Goal: Understand site structure: Understand site structure

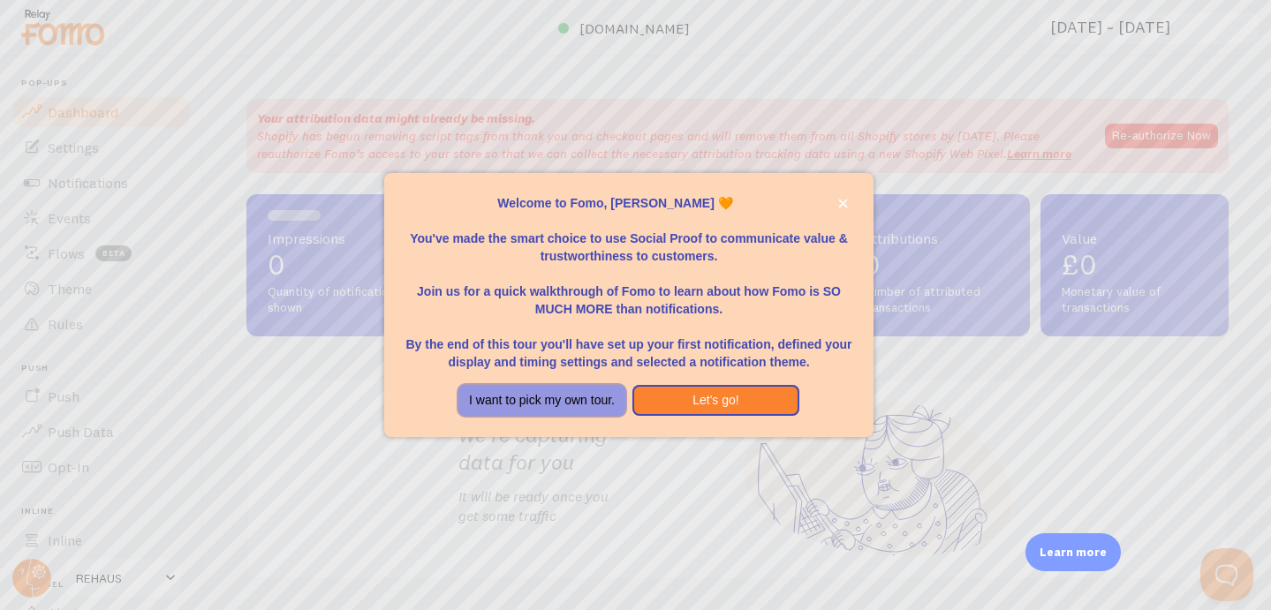
click at [591, 403] on button "I want to pick my own tour." at bounding box center [541, 401] width 167 height 32
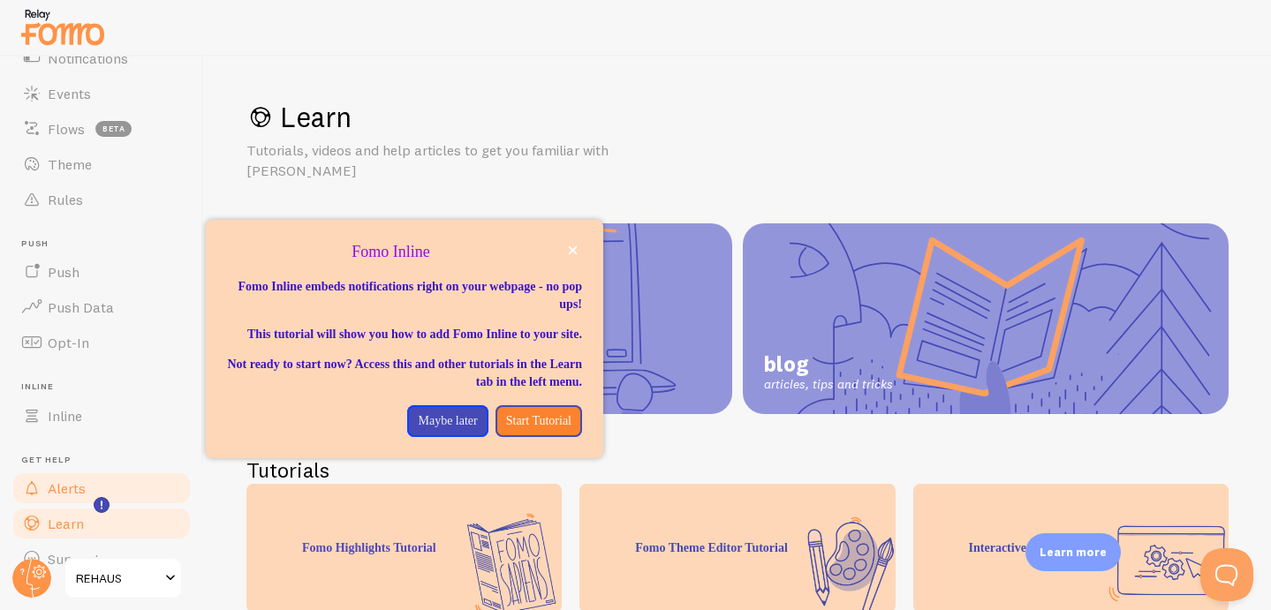
scroll to position [155, 0]
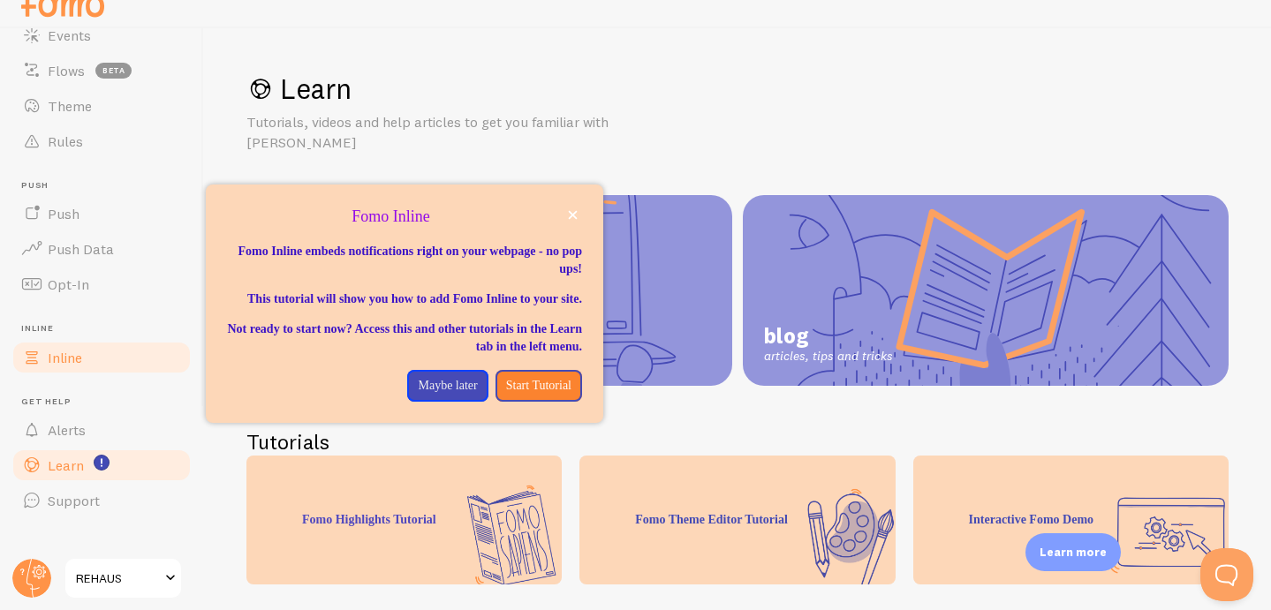
click at [78, 358] on span "Inline" at bounding box center [65, 358] width 34 height 18
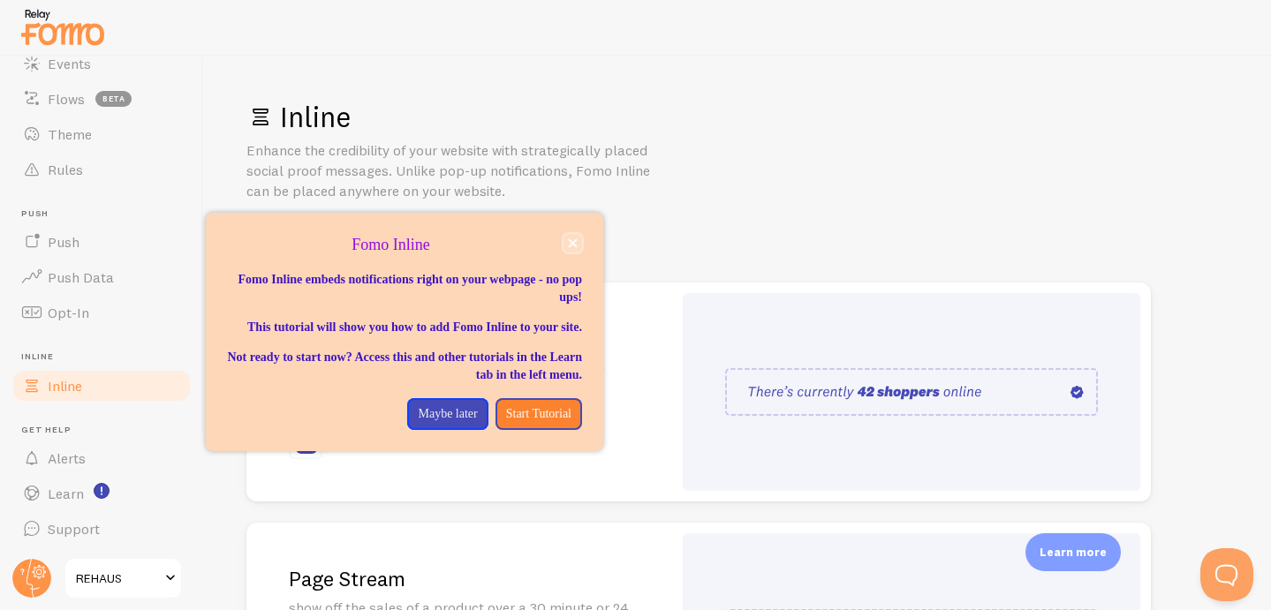
click at [576, 238] on button "close," at bounding box center [573, 243] width 19 height 19
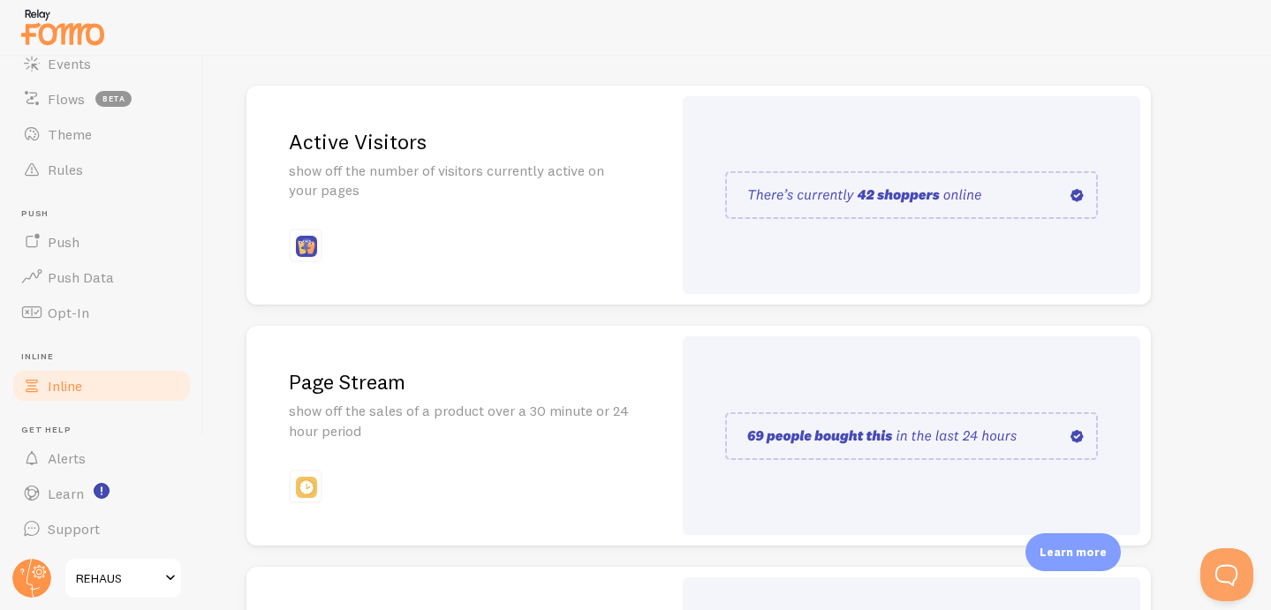
scroll to position [162, 0]
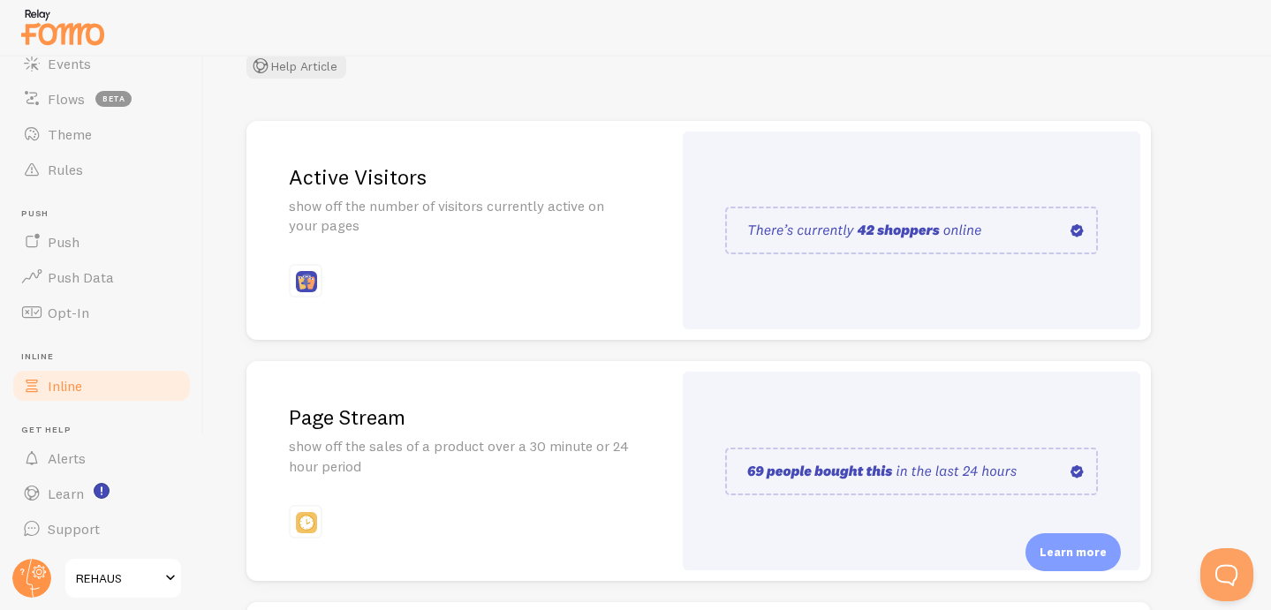
click at [385, 208] on p "show off the number of visitors currently active on your pages" at bounding box center [459, 216] width 341 height 41
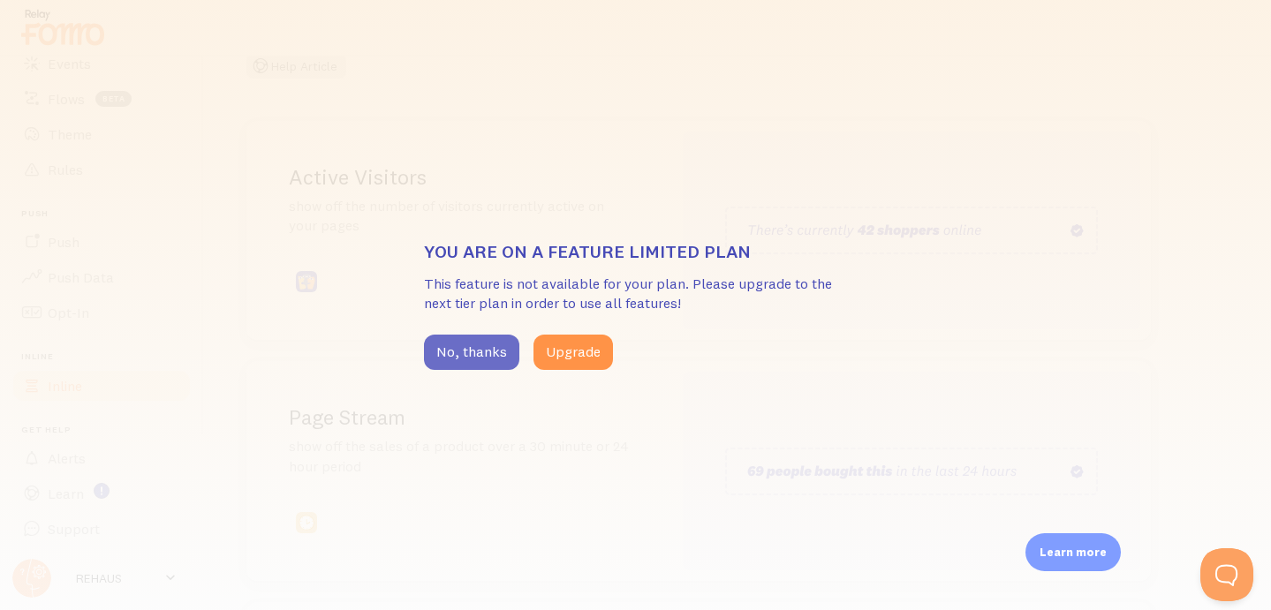
click at [443, 351] on button "No, thanks" at bounding box center [471, 352] width 95 height 35
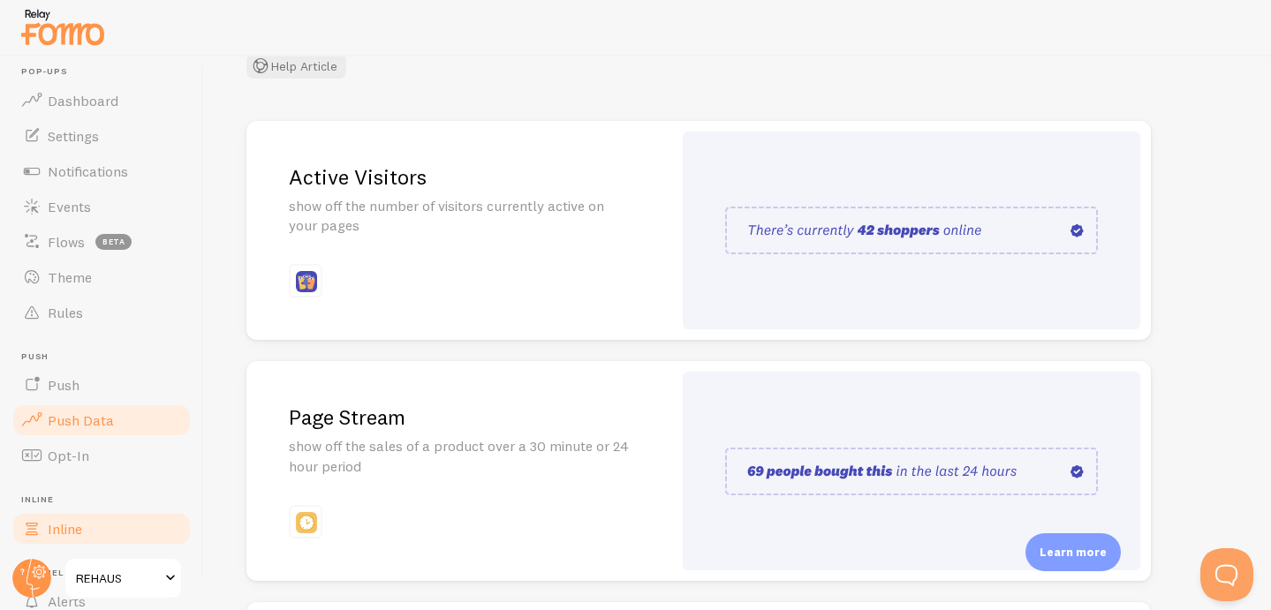
scroll to position [0, 0]
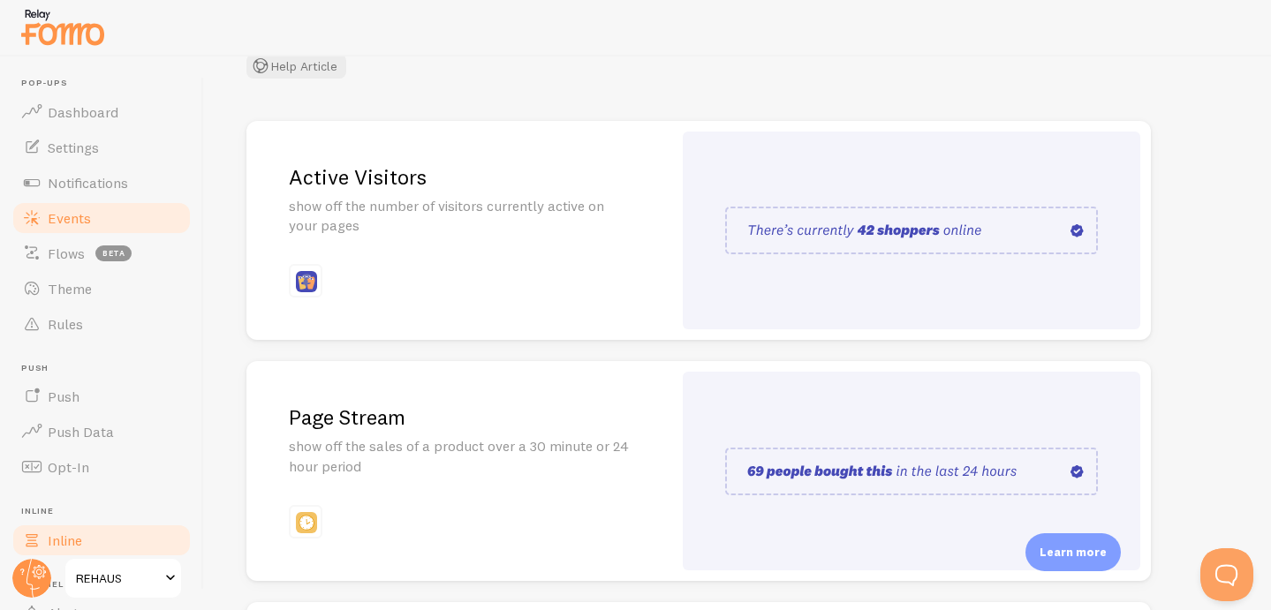
click at [75, 211] on span "Events" at bounding box center [69, 218] width 43 height 18
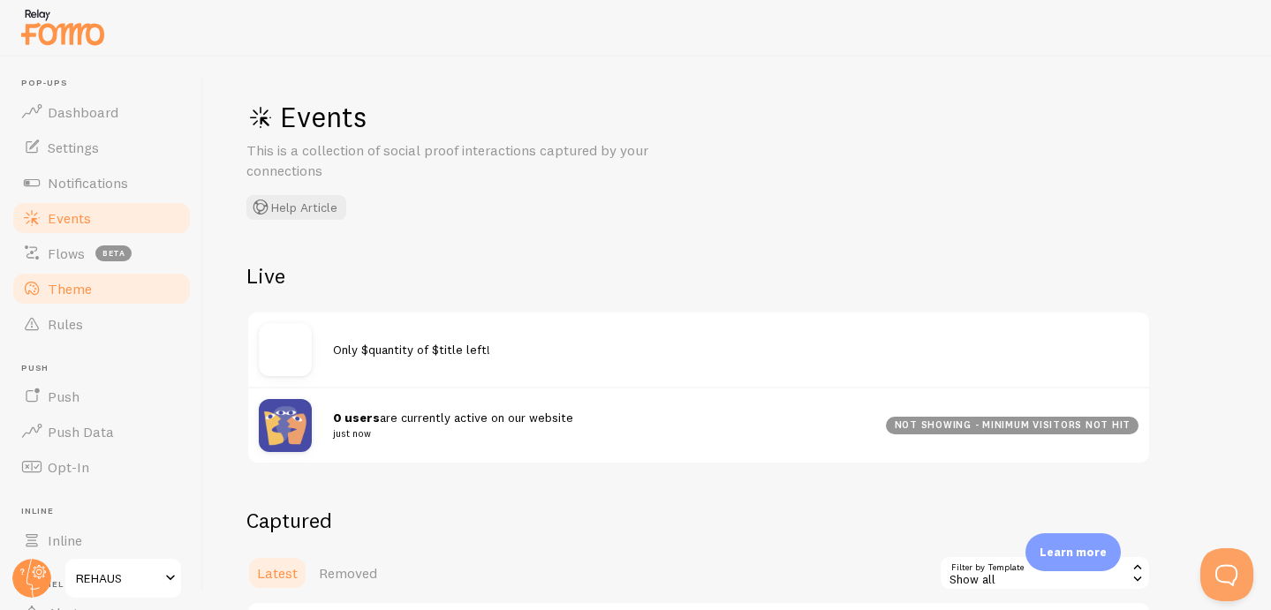
click at [75, 286] on span "Theme" at bounding box center [70, 289] width 44 height 18
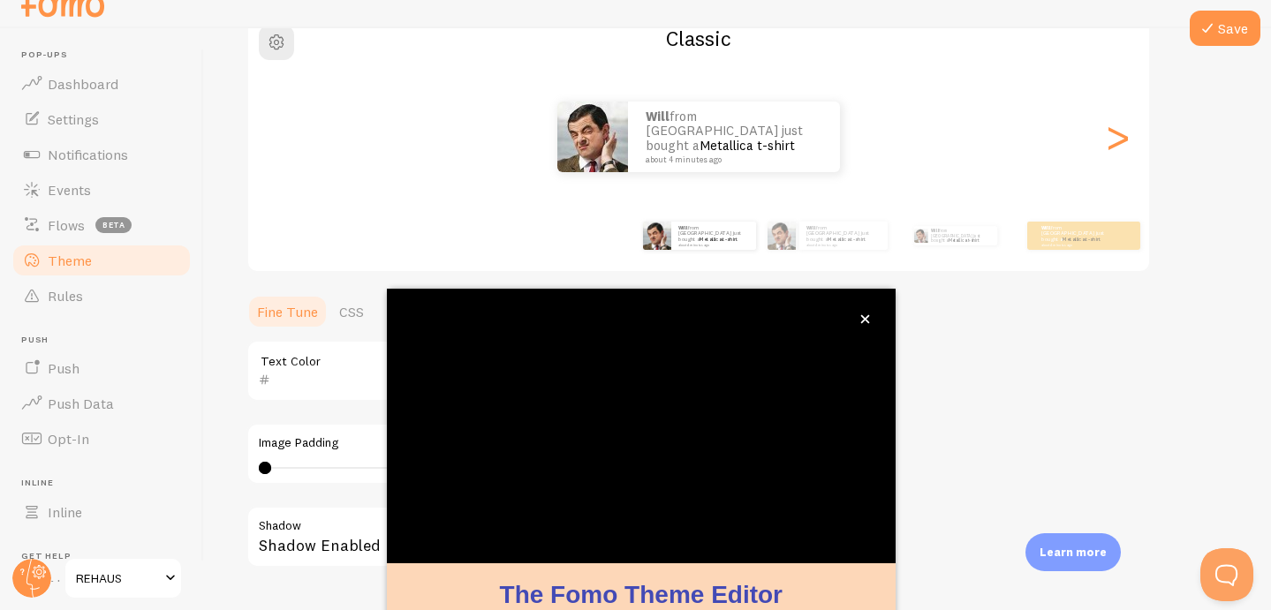
scroll to position [169, 0]
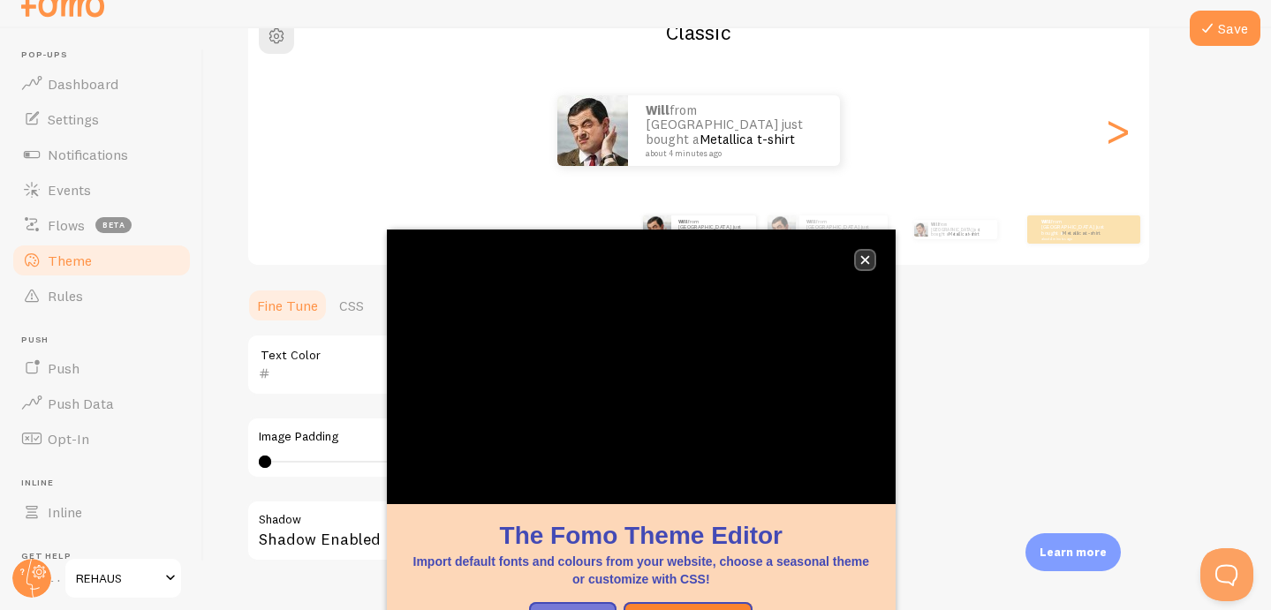
click at [863, 261] on icon "close," at bounding box center [864, 260] width 9 height 9
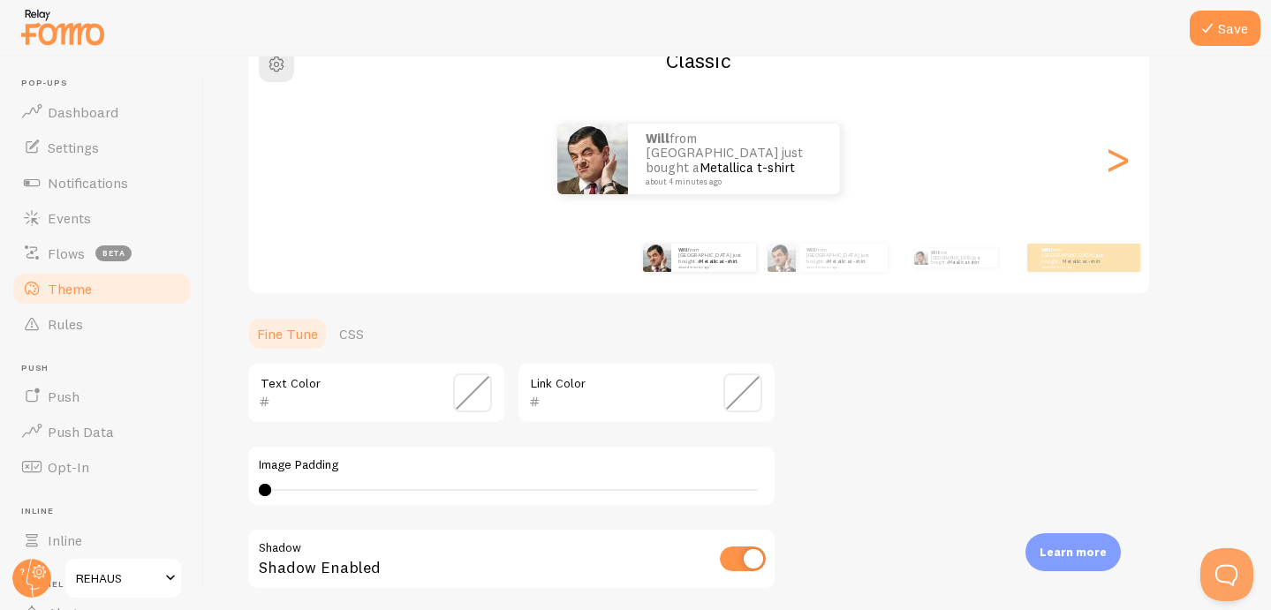
scroll to position [0, 0]
click at [1118, 177] on div ">" at bounding box center [1117, 158] width 21 height 127
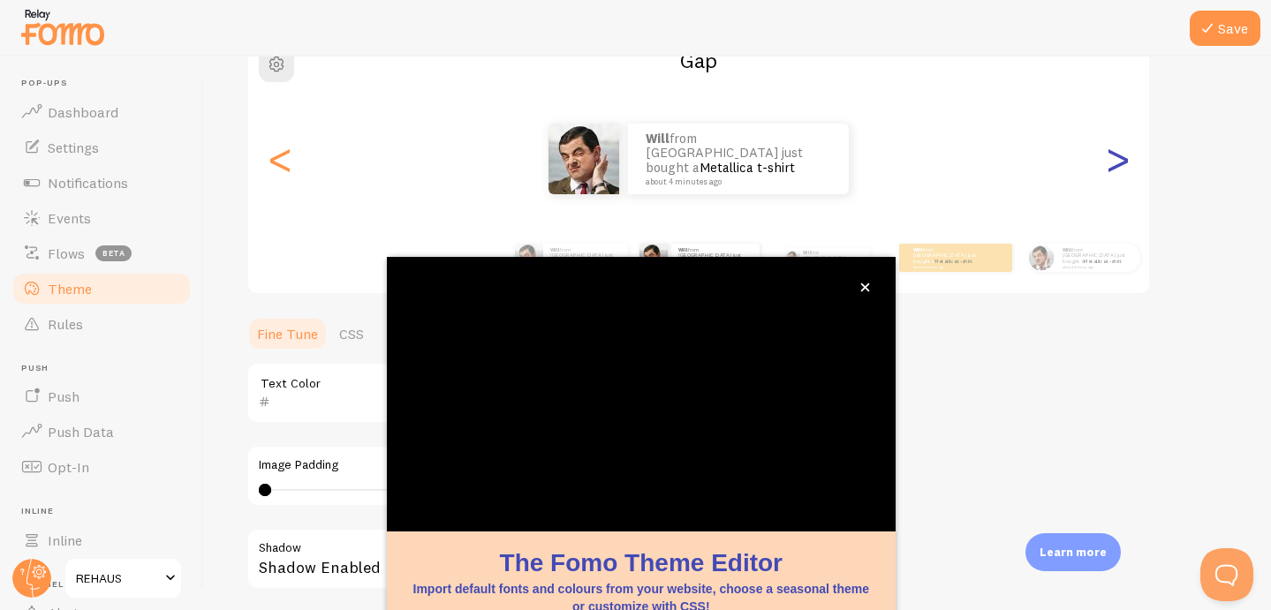
click at [1118, 161] on div ">" at bounding box center [1117, 158] width 21 height 127
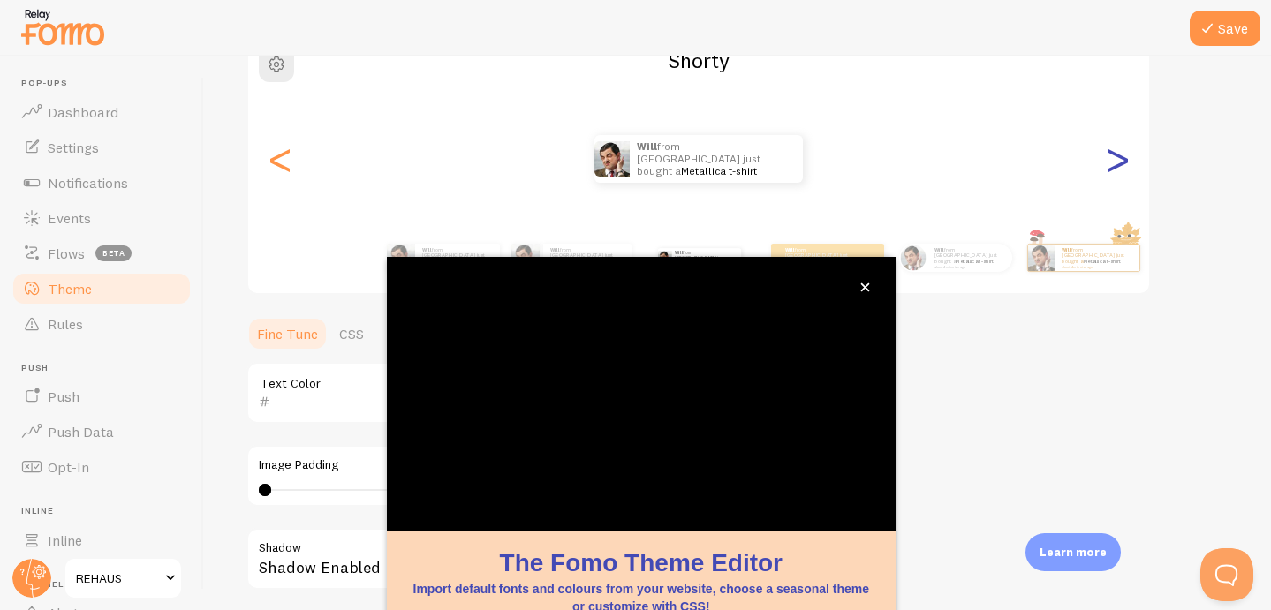
click at [1118, 161] on div ">" at bounding box center [1117, 158] width 21 height 127
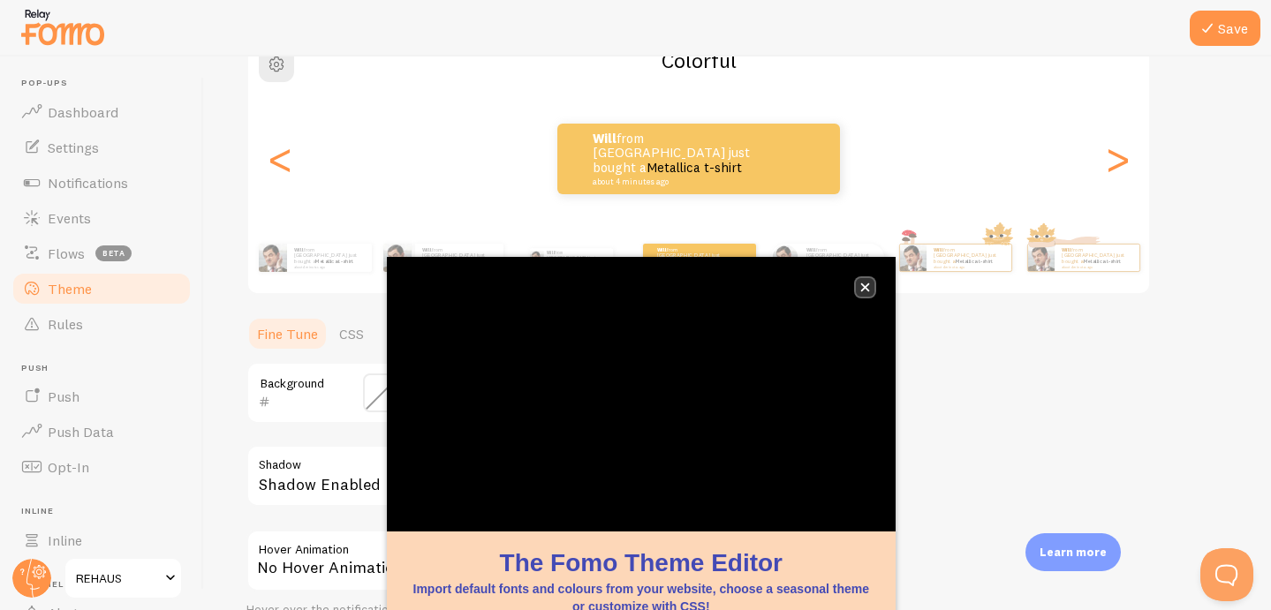
click at [867, 290] on icon "close," at bounding box center [864, 288] width 9 height 9
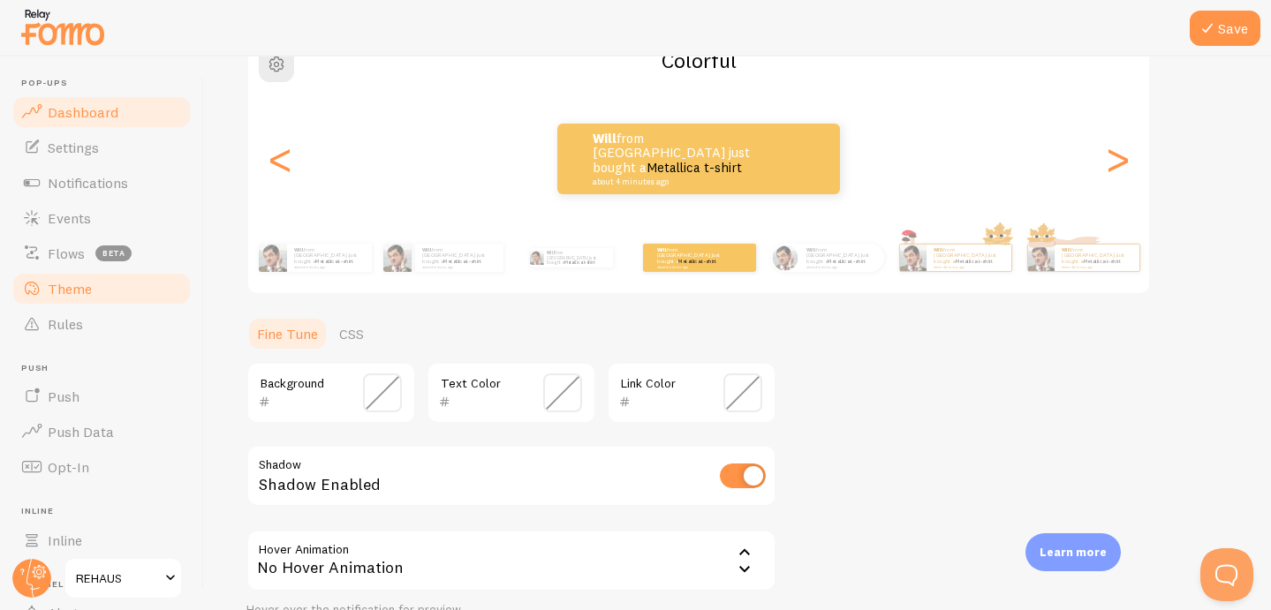
click at [101, 122] on link "Dashboard" at bounding box center [102, 112] width 182 height 35
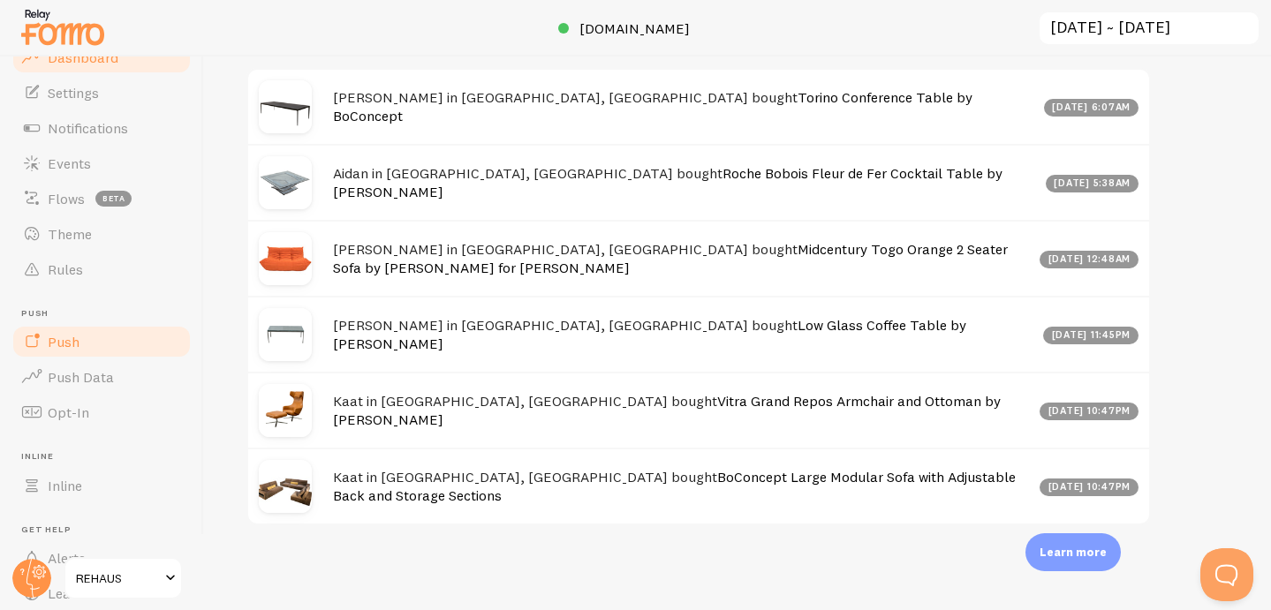
scroll to position [95, 0]
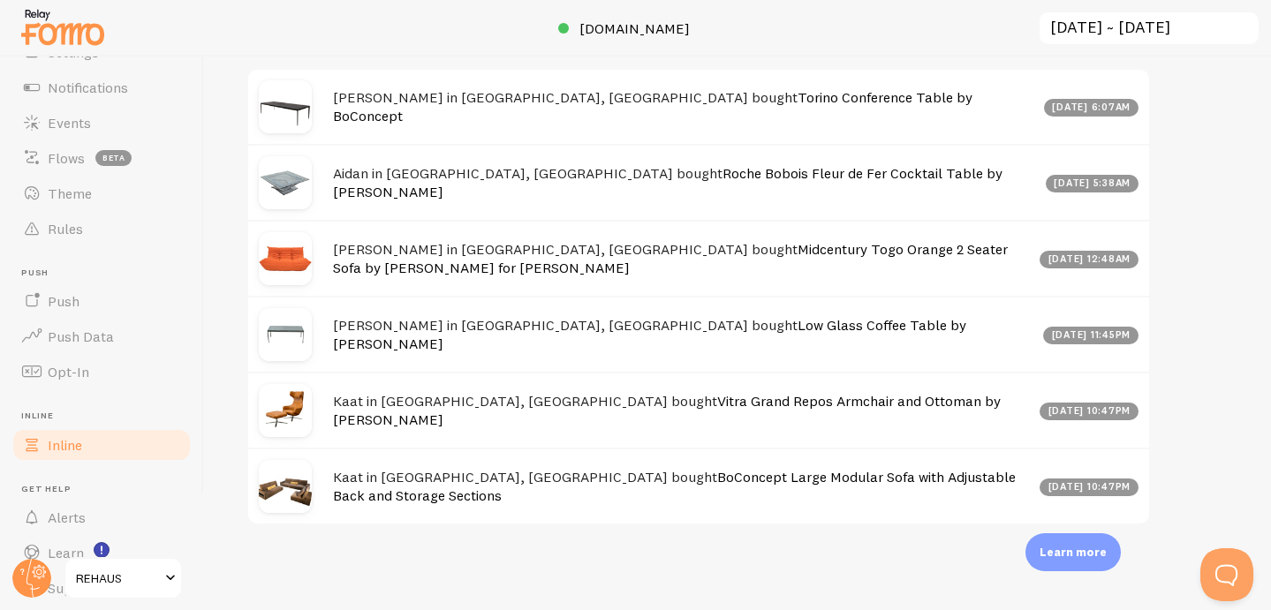
click at [73, 450] on span "Inline" at bounding box center [65, 445] width 34 height 18
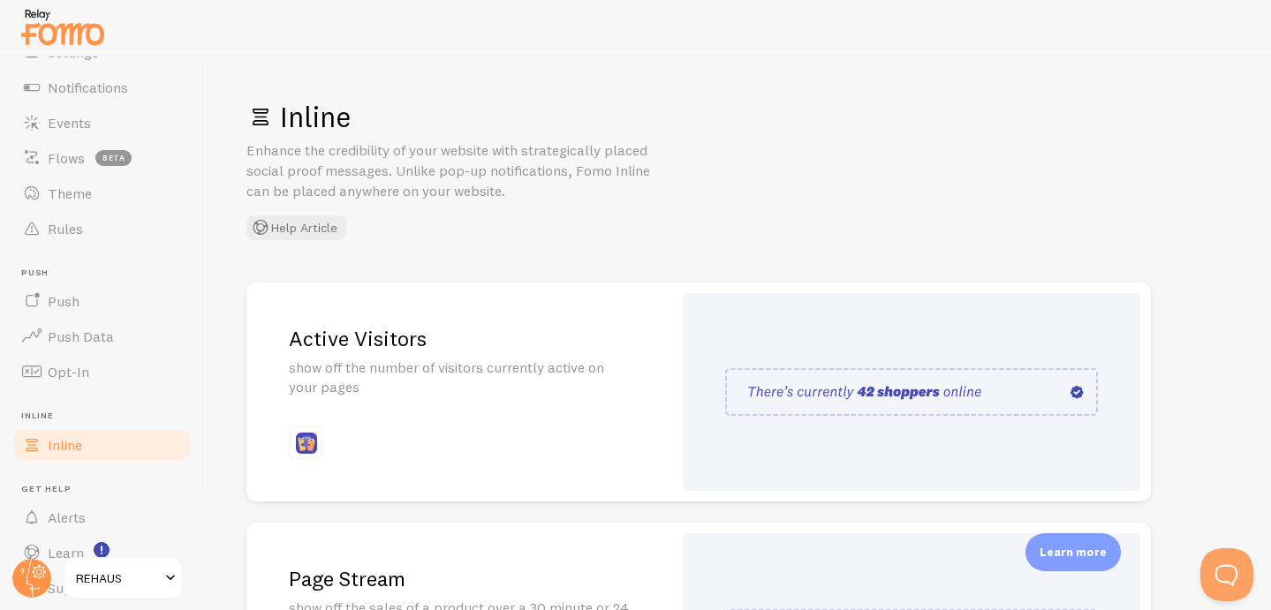
click at [775, 388] on img at bounding box center [911, 392] width 373 height 48
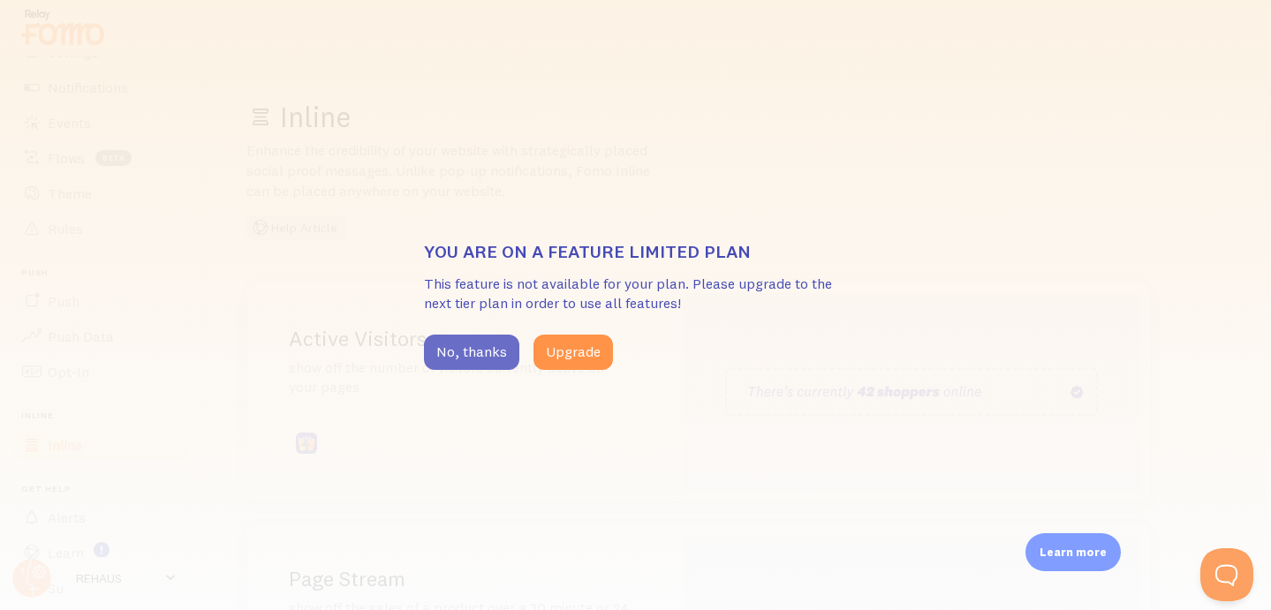
click at [488, 354] on button "No, thanks" at bounding box center [471, 352] width 95 height 35
